Goal: Task Accomplishment & Management: Complete application form

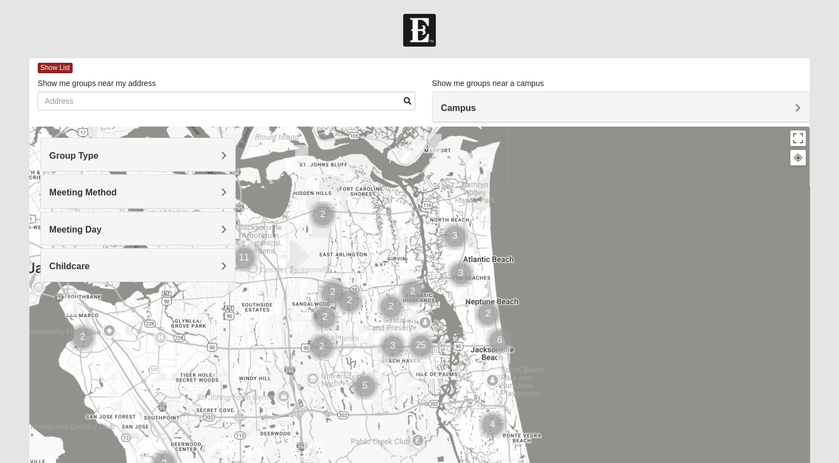
click at [210, 151] on h4 "Group Type" at bounding box center [138, 155] width 178 height 11
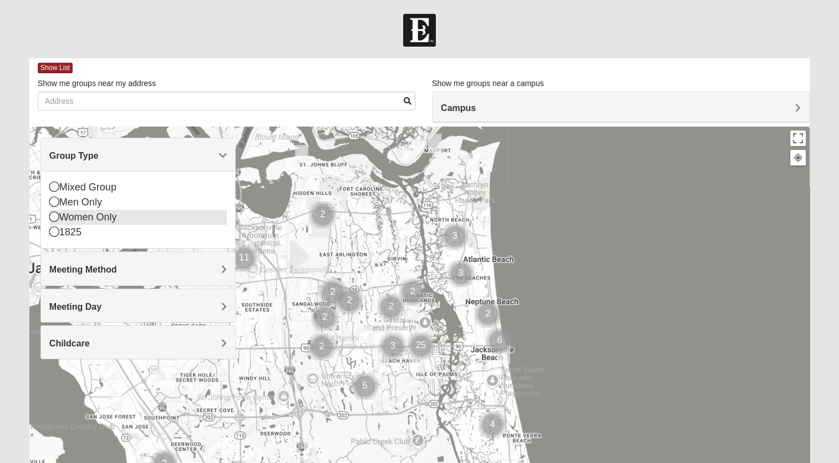
click at [54, 217] on icon at bounding box center [54, 216] width 10 height 10
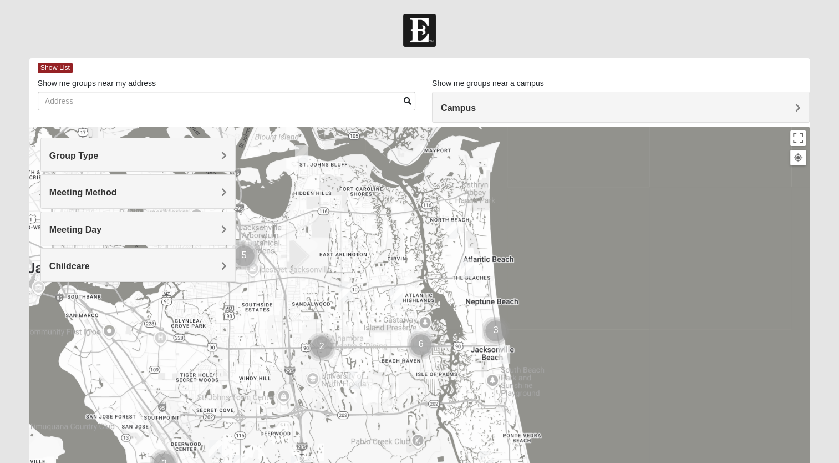
drag, startPoint x: 38, startPoint y: 222, endPoint x: 17, endPoint y: 89, distance: 134.3
click at [17, 89] on form "Log In Find A Group Error Show List Loading Groups" at bounding box center [419, 312] width 839 height 597
click at [84, 191] on span "Meeting Method" at bounding box center [83, 192] width 68 height 9
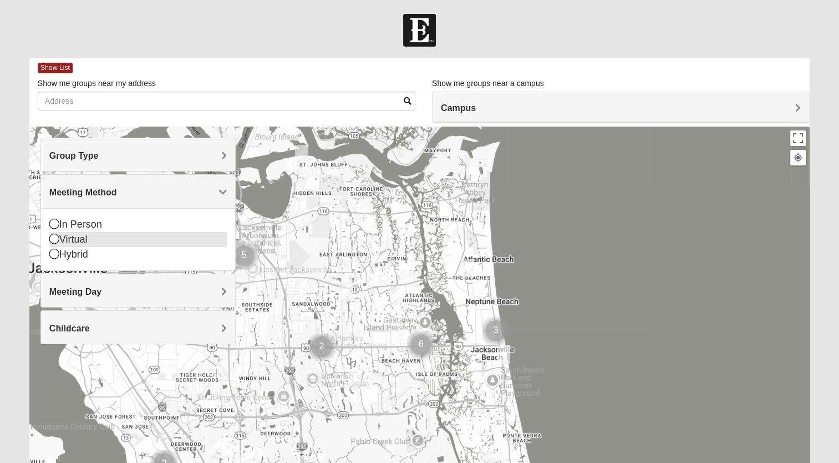
click at [56, 238] on icon at bounding box center [54, 239] width 10 height 10
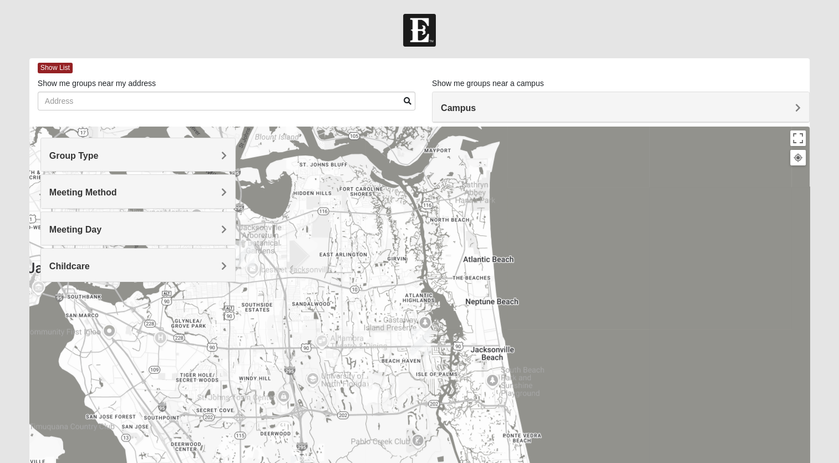
click at [84, 227] on span "Meeting Day" at bounding box center [75, 229] width 52 height 9
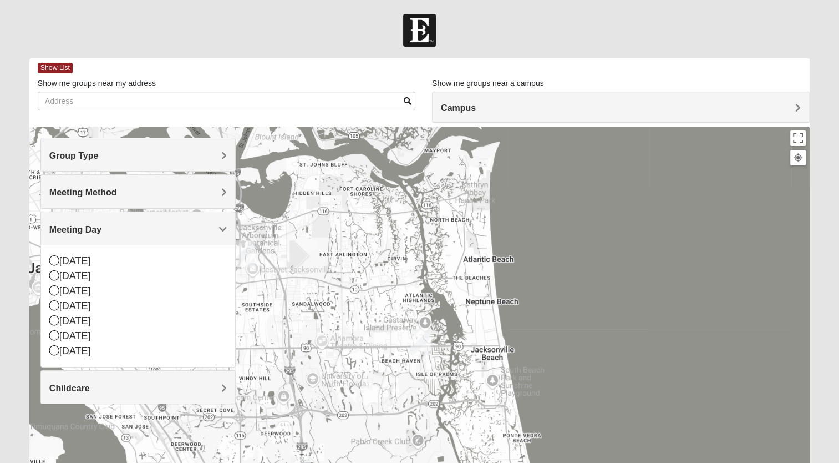
click at [117, 229] on h4 "Meeting Day" at bounding box center [138, 229] width 178 height 11
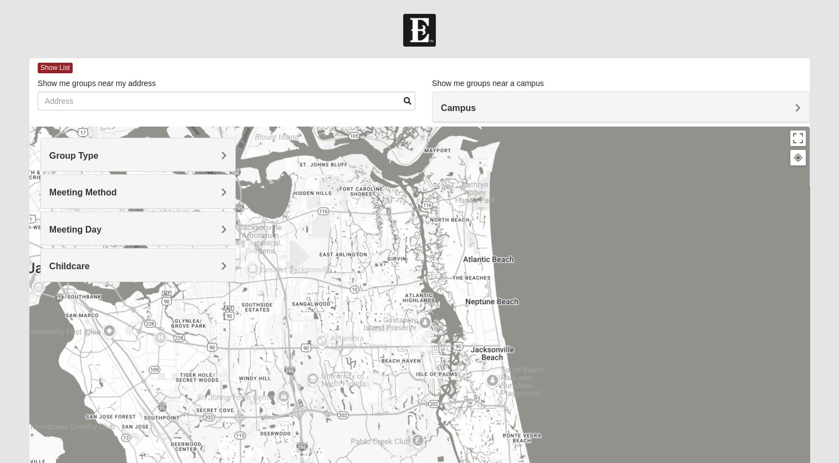
click at [156, 261] on h4 "Childcare" at bounding box center [138, 266] width 178 height 11
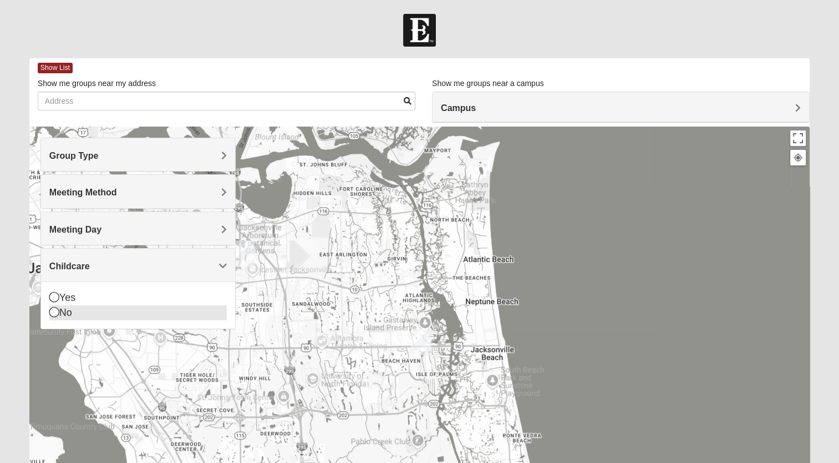
click at [56, 310] on icon at bounding box center [54, 312] width 10 height 10
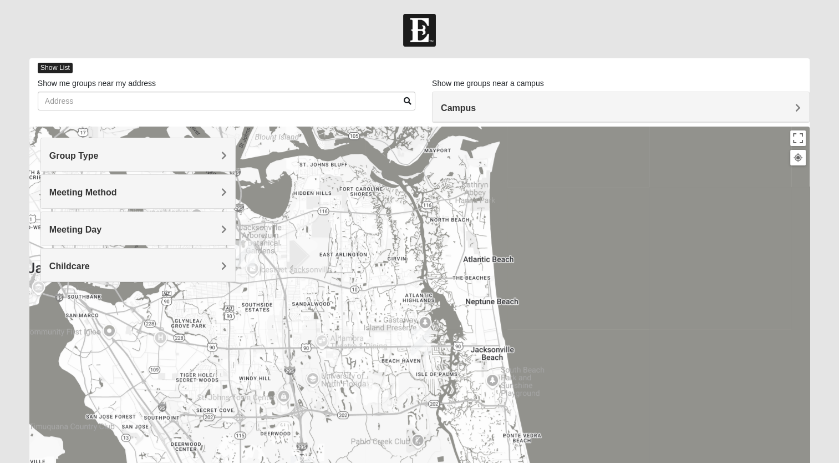
click at [60, 68] on span "Show List" at bounding box center [55, 68] width 35 height 11
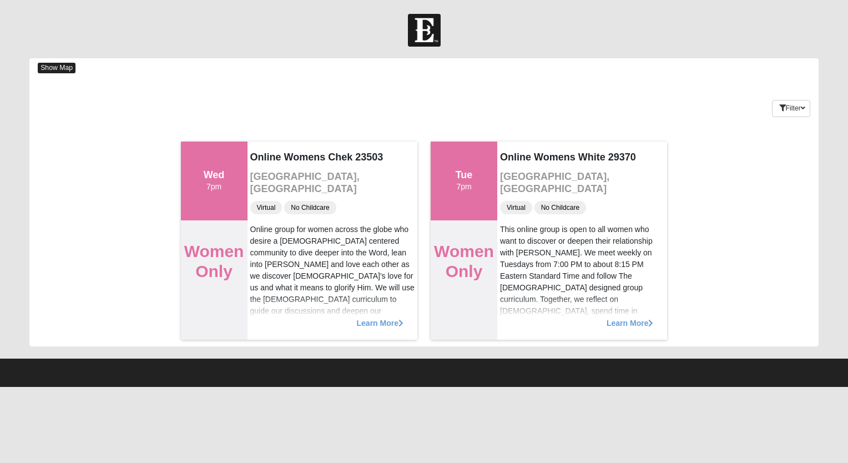
click at [60, 68] on span "Show Map" at bounding box center [57, 68] width 38 height 11
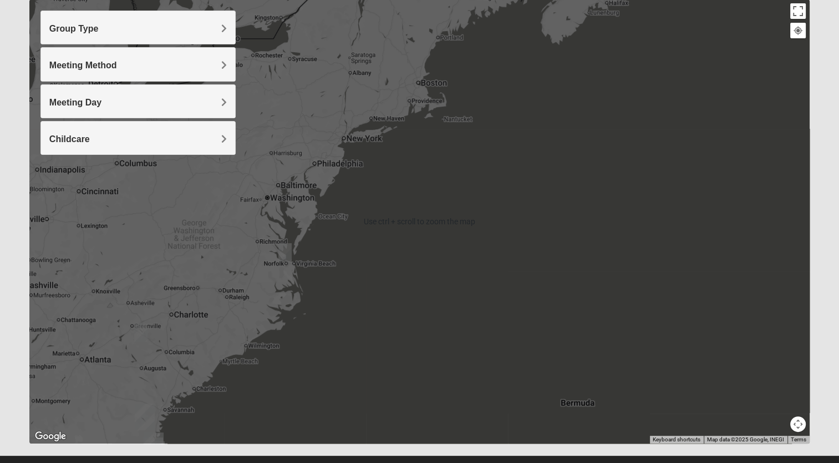
scroll to position [103, 0]
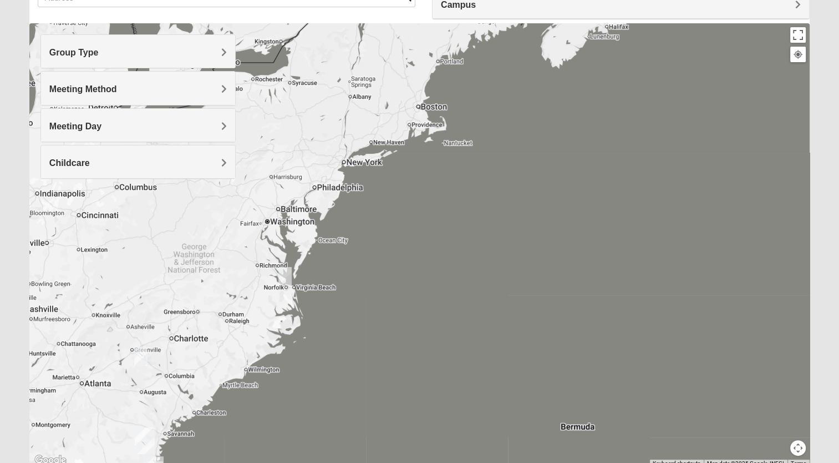
click at [286, 273] on img "Online Womens Chek 23503" at bounding box center [285, 275] width 22 height 27
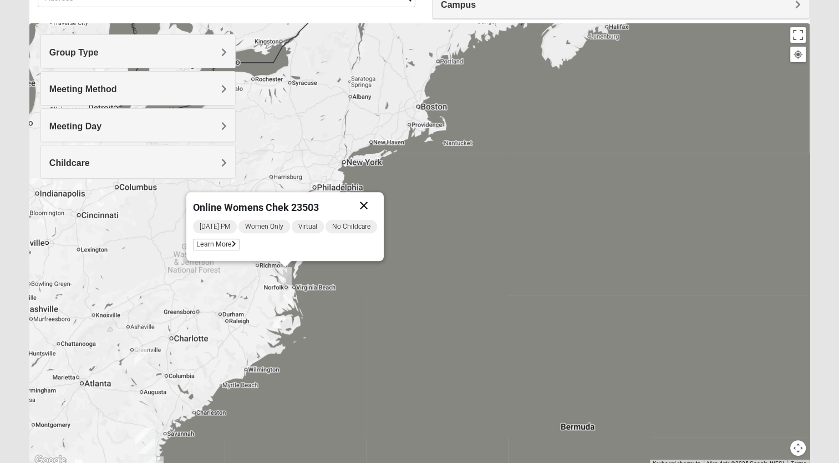
click at [373, 201] on button "Close" at bounding box center [364, 205] width 27 height 27
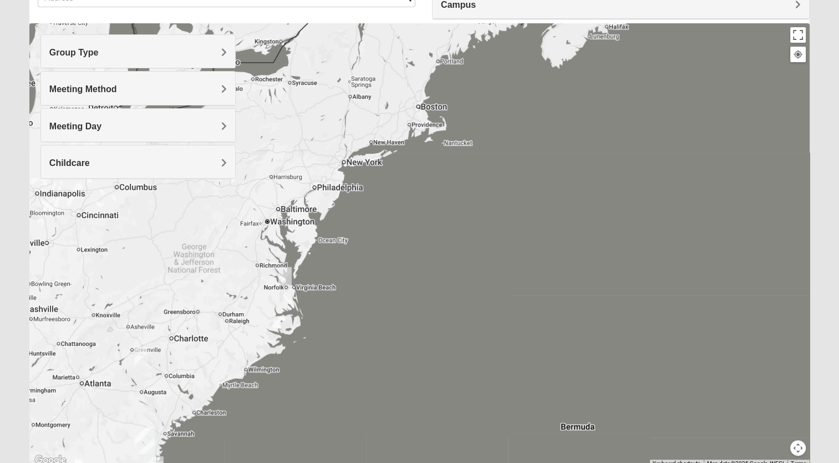
click at [138, 350] on img "Online Womens White 29370" at bounding box center [141, 356] width 22 height 27
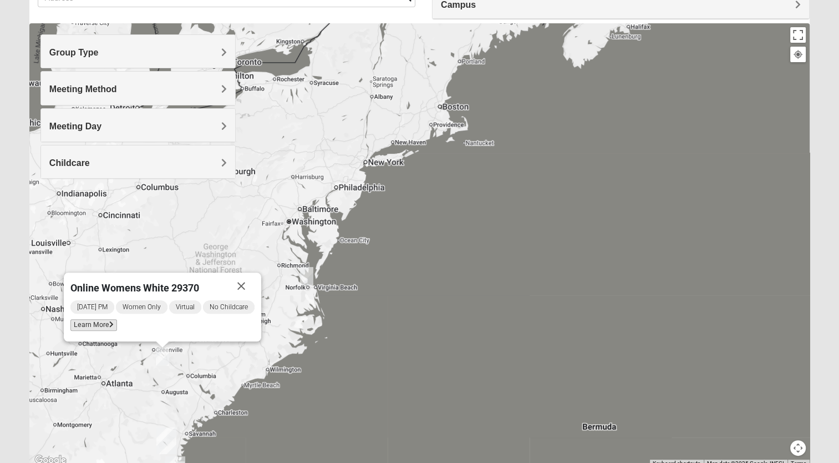
click at [109, 326] on icon at bounding box center [111, 324] width 4 height 7
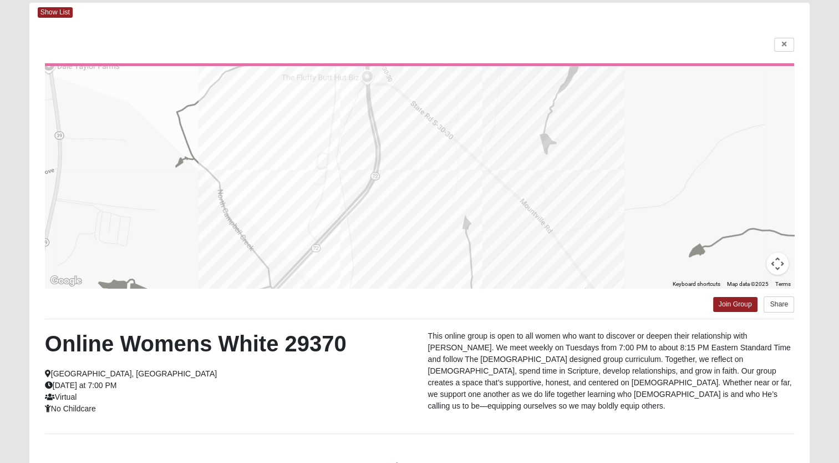
scroll to position [0, 0]
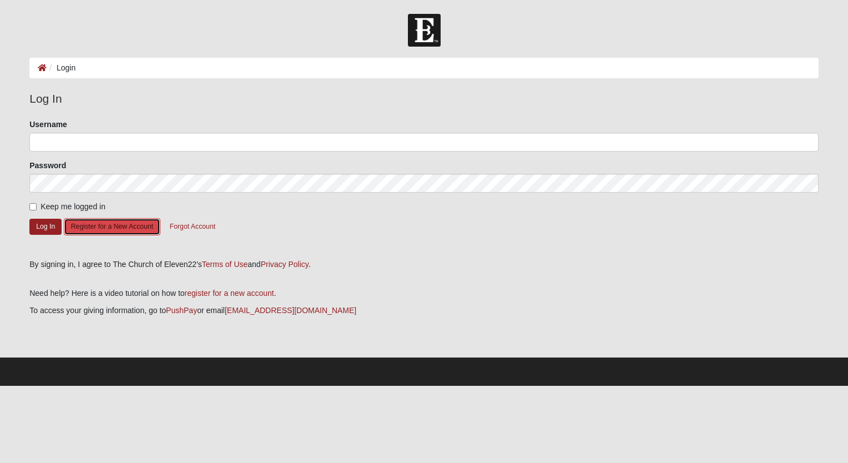
click at [97, 225] on button "Register for a New Account" at bounding box center [112, 226] width 97 height 17
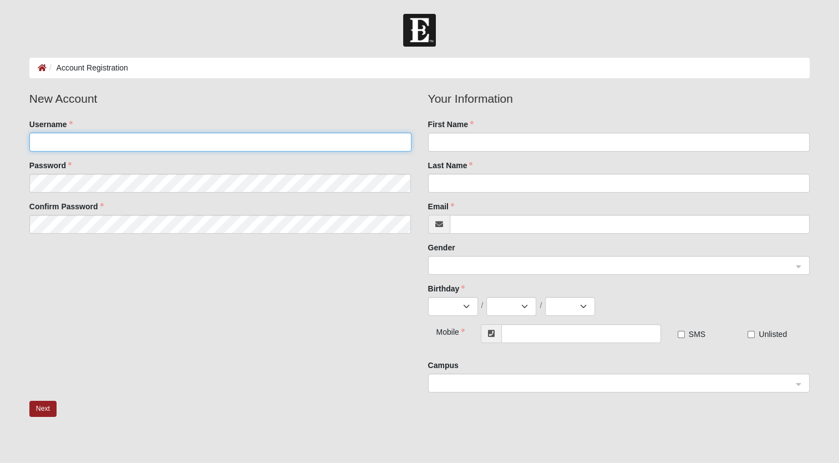
click at [113, 136] on input "Username" at bounding box center [220, 142] width 382 height 19
